Goal: Information Seeking & Learning: Learn about a topic

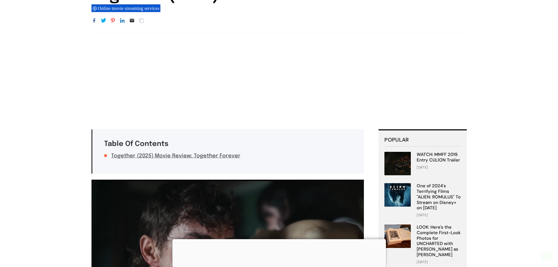
scroll to position [88, 0]
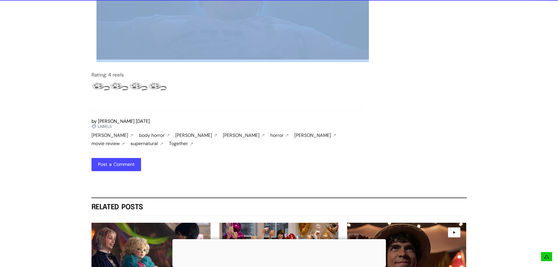
scroll to position [1013, 0]
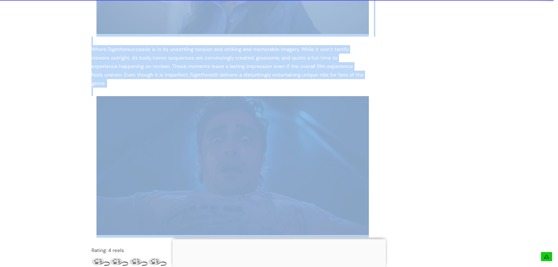
drag, startPoint x: 90, startPoint y: 42, endPoint x: 335, endPoint y: 65, distance: 246.0
copy div "At times, Together feels like a rough cut of a potentially stronger film. Certa…"
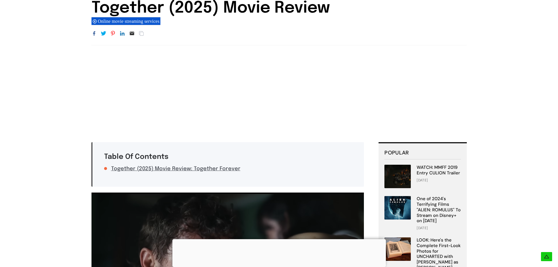
scroll to position [0, 0]
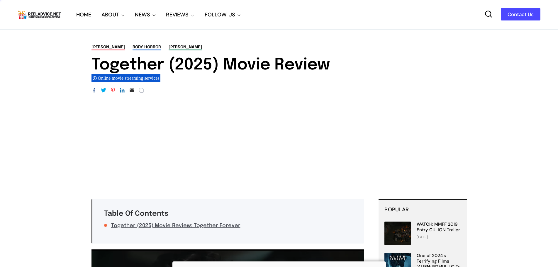
click at [83, 15] on link "HOME" at bounding box center [83, 14] width 15 height 29
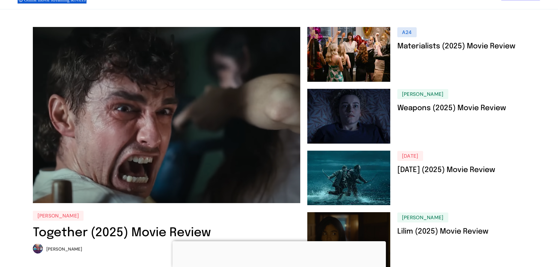
scroll to position [147, 0]
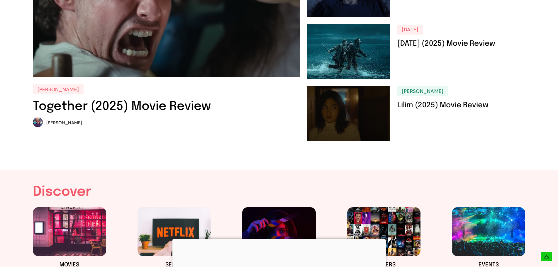
click at [437, 43] on link "[DATE] (2025) Movie Review" at bounding box center [447, 44] width 98 height 8
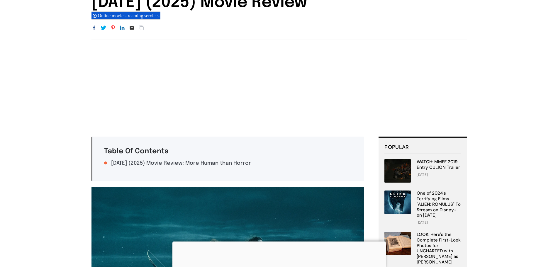
scroll to position [117, 0]
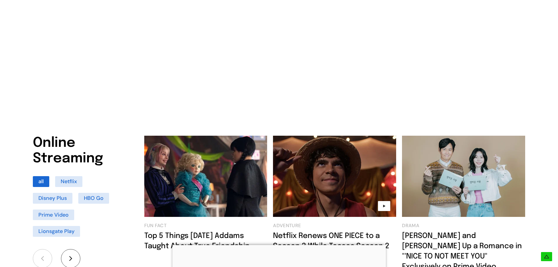
scroll to position [440, 0]
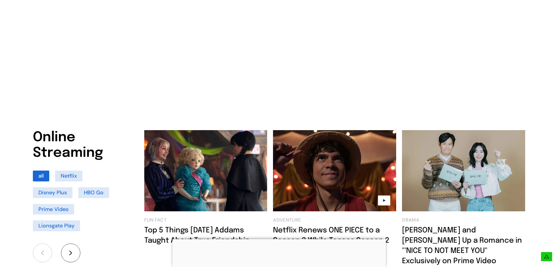
click at [181, 145] on img at bounding box center [205, 170] width 123 height 81
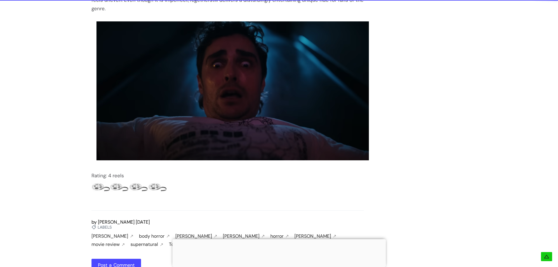
scroll to position [1144, 0]
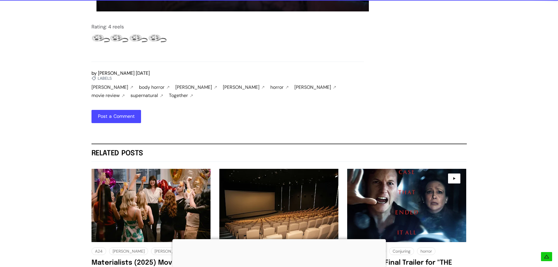
drag, startPoint x: 163, startPoint y: 69, endPoint x: 201, endPoint y: 71, distance: 37.9
